Goal: Communication & Community: Participate in discussion

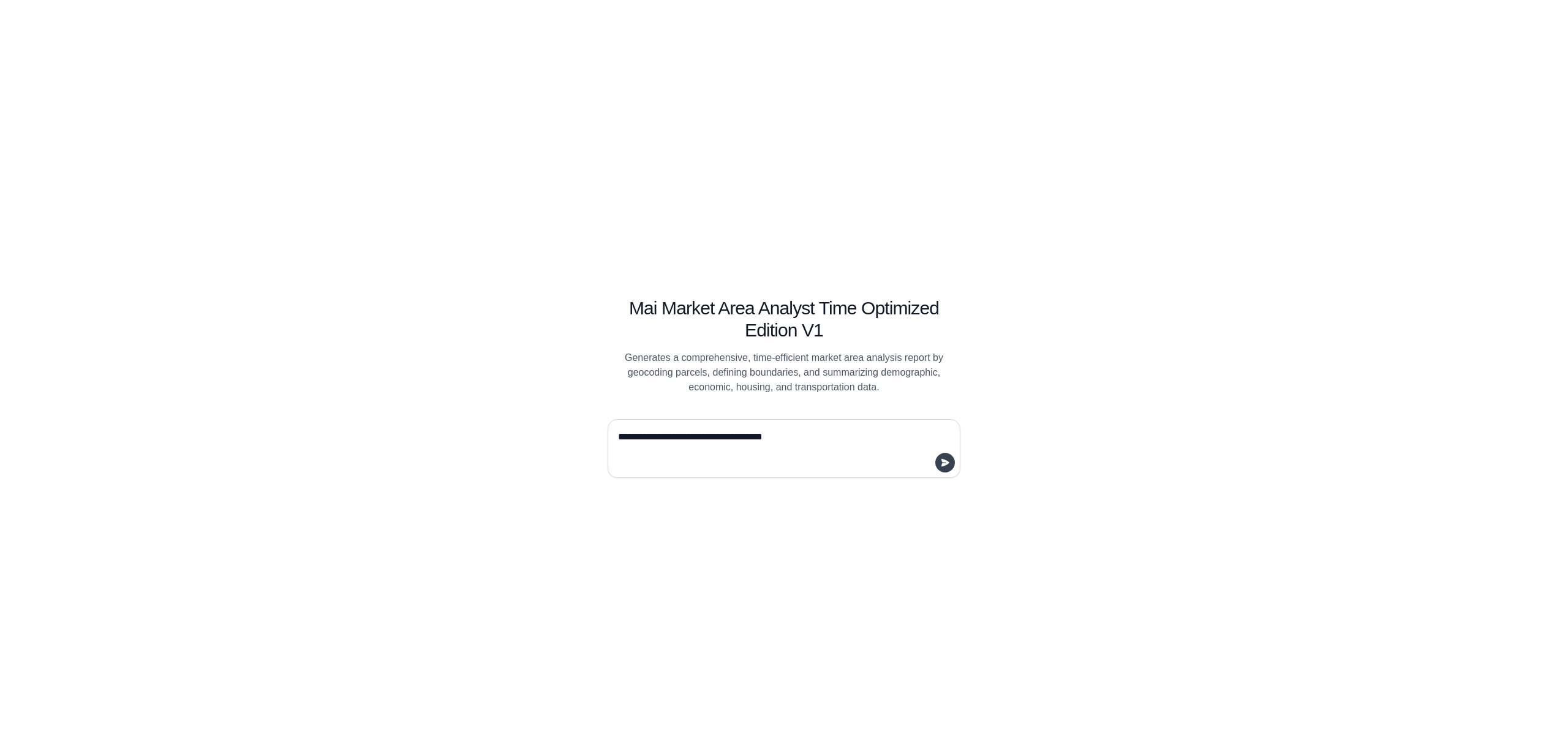
type textarea "**********"
click at [949, 466] on icon "submit" at bounding box center [945, 463] width 8 height 7
